Goal: Manage account settings

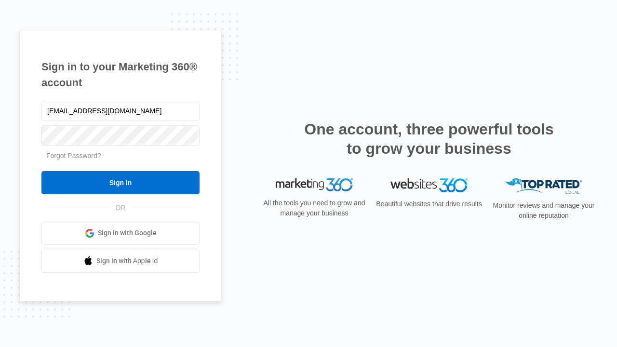
type input "[EMAIL_ADDRESS][DOMAIN_NAME]"
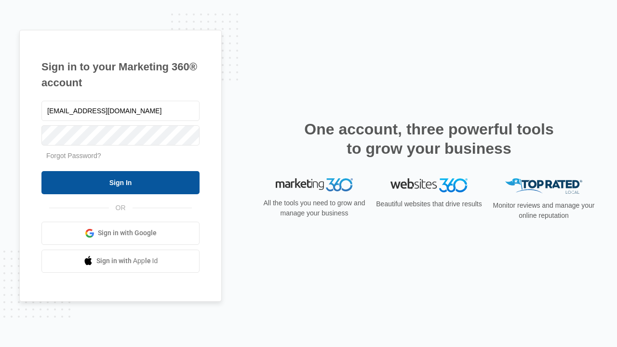
click at [121, 182] on input "Sign In" at bounding box center [120, 182] width 158 height 23
